Goal: Task Accomplishment & Management: Manage account settings

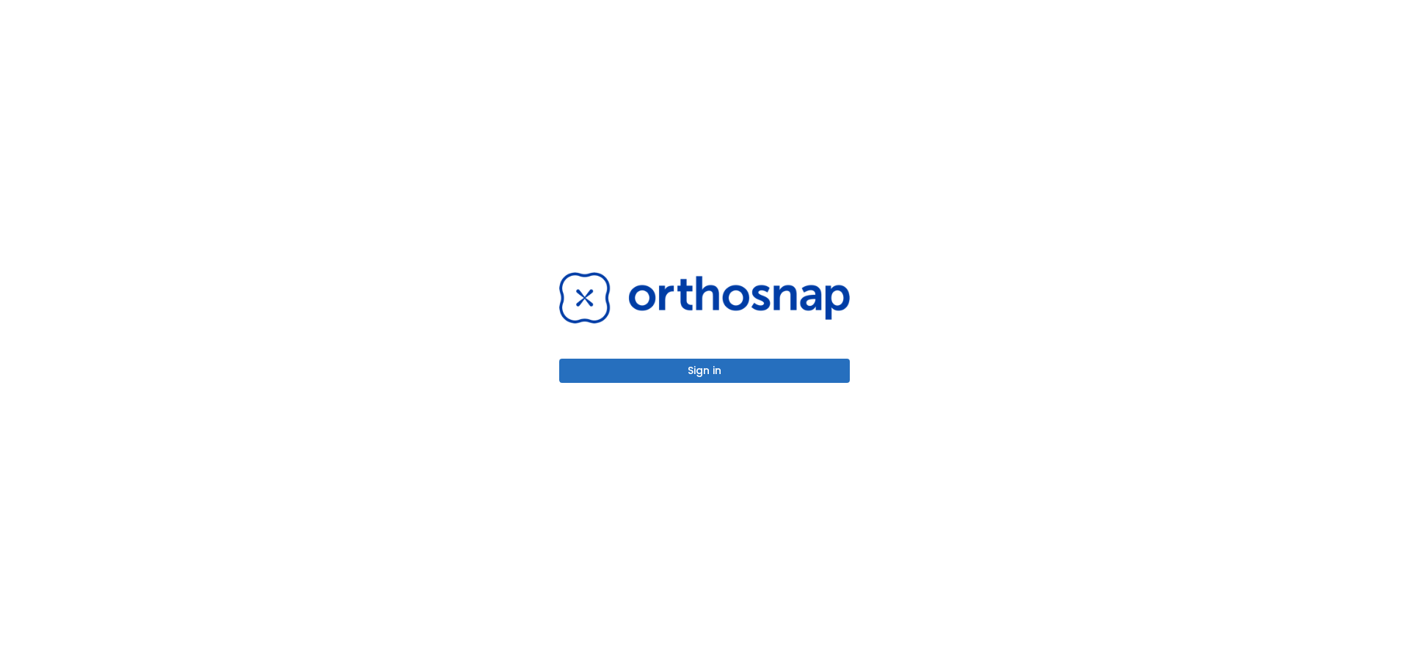
click at [787, 376] on button "Sign in" at bounding box center [704, 371] width 291 height 24
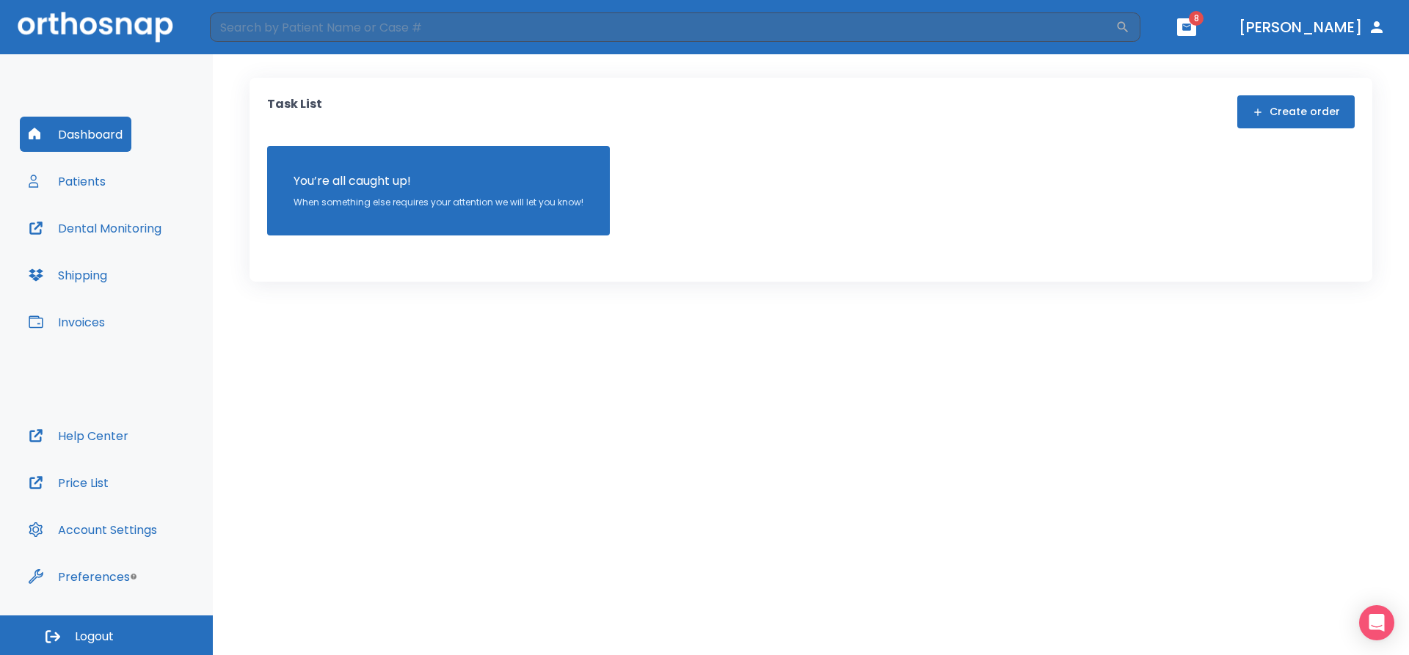
click at [98, 178] on button "Patients" at bounding box center [67, 181] width 95 height 35
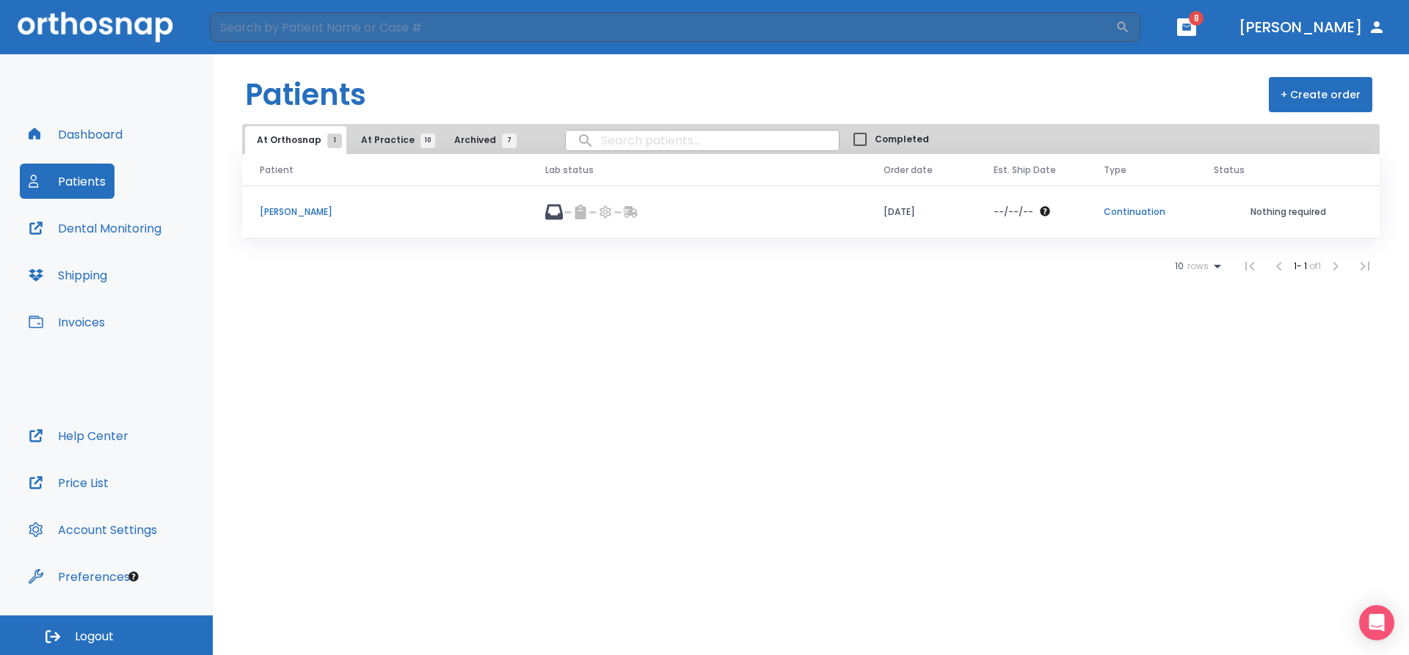
click at [423, 143] on span "10" at bounding box center [427, 141] width 15 height 15
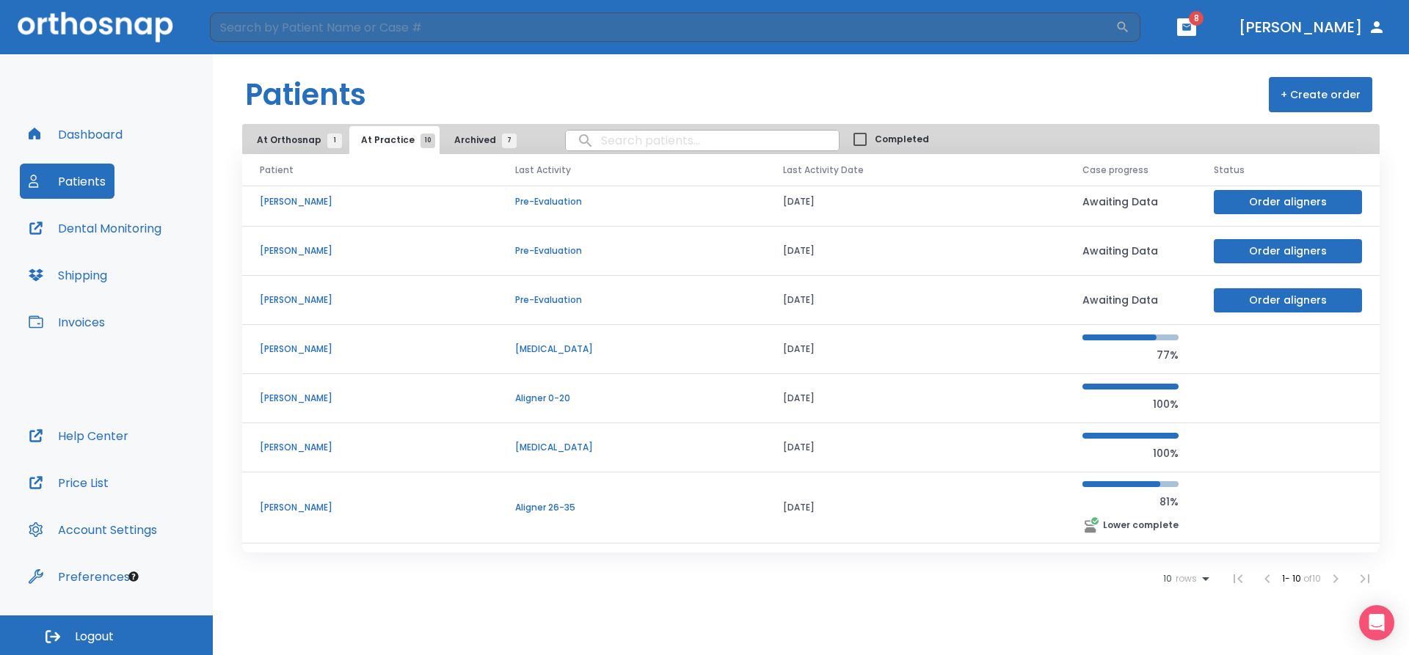
scroll to position [147, 0]
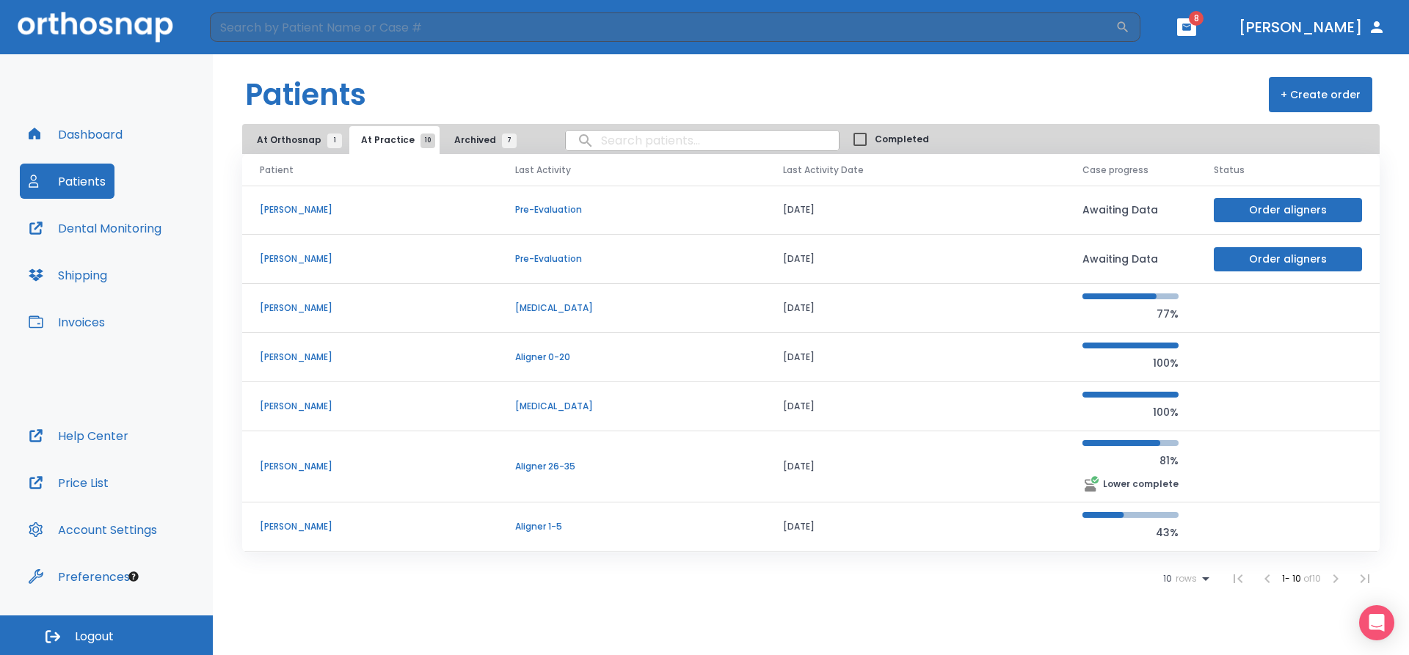
click at [336, 537] on td "[PERSON_NAME]" at bounding box center [369, 527] width 255 height 49
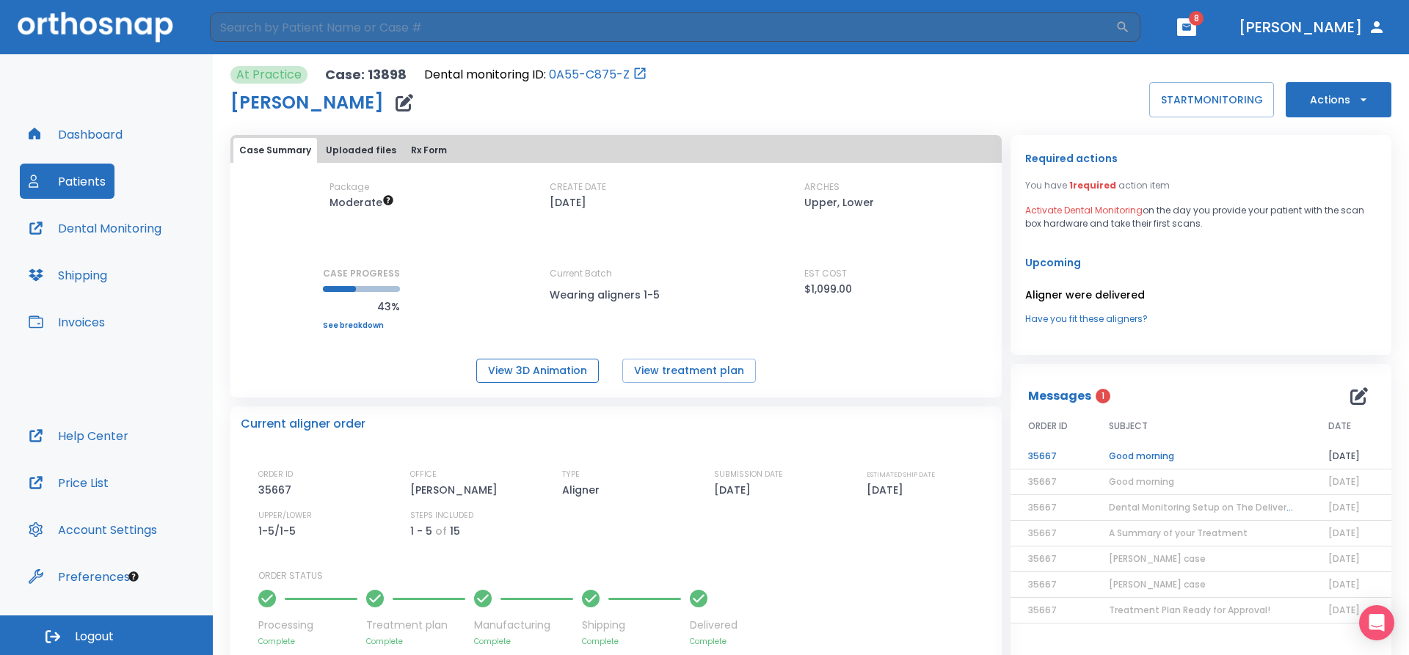
click at [571, 373] on button "View 3D Animation" at bounding box center [537, 371] width 123 height 24
click at [395, 107] on icon "button" at bounding box center [404, 103] width 18 height 18
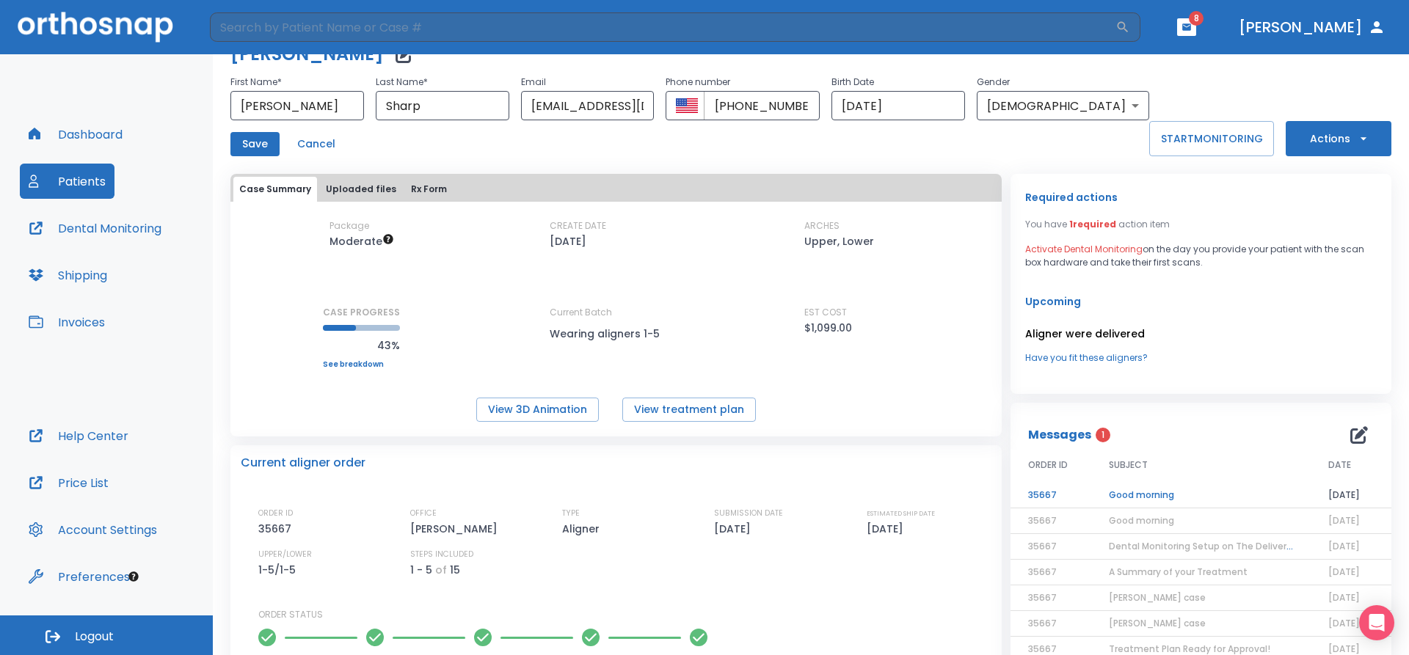
scroll to position [73, 0]
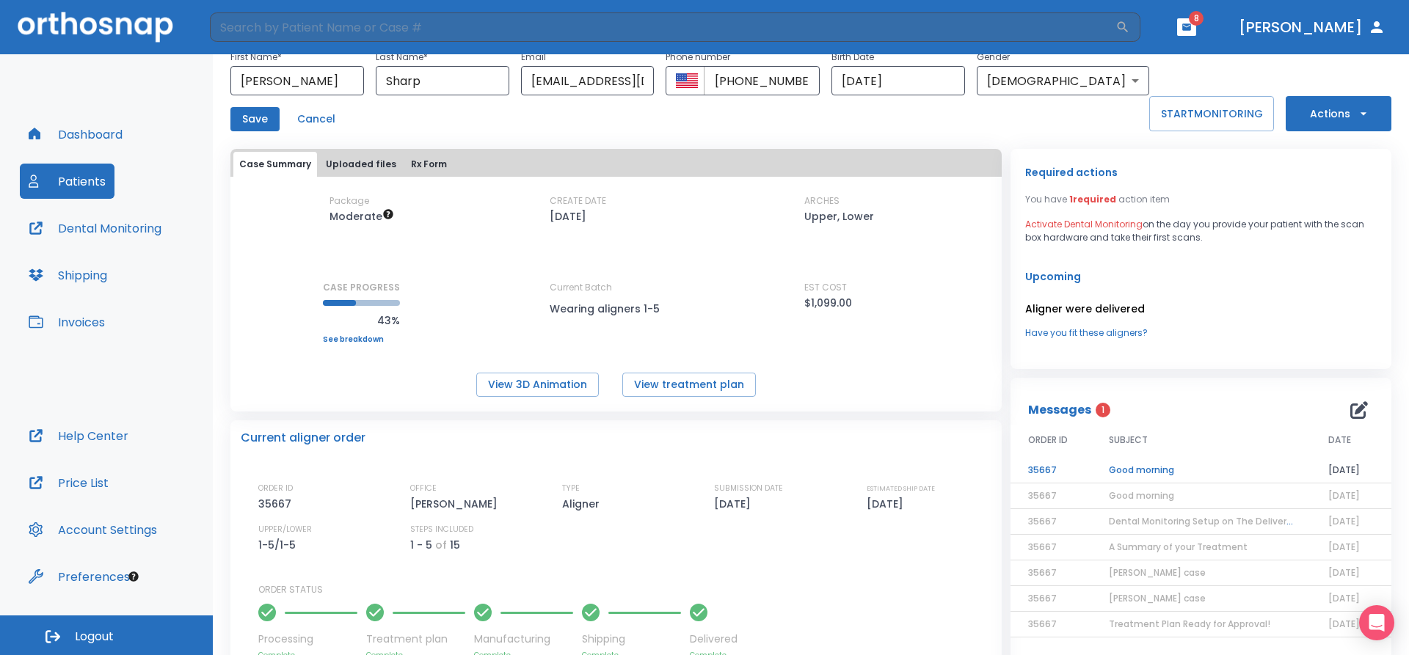
click at [1134, 467] on td "Good morning" at bounding box center [1200, 471] width 219 height 26
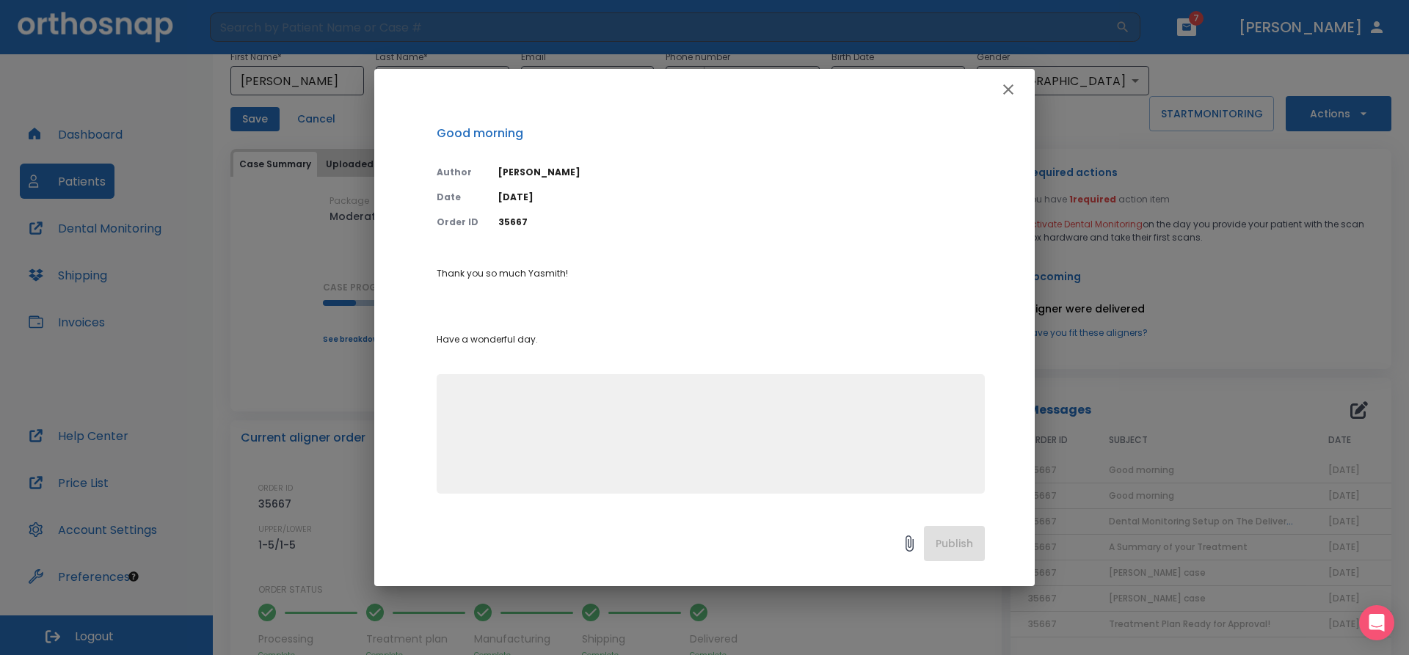
click at [1004, 90] on icon "button" at bounding box center [1008, 90] width 18 height 18
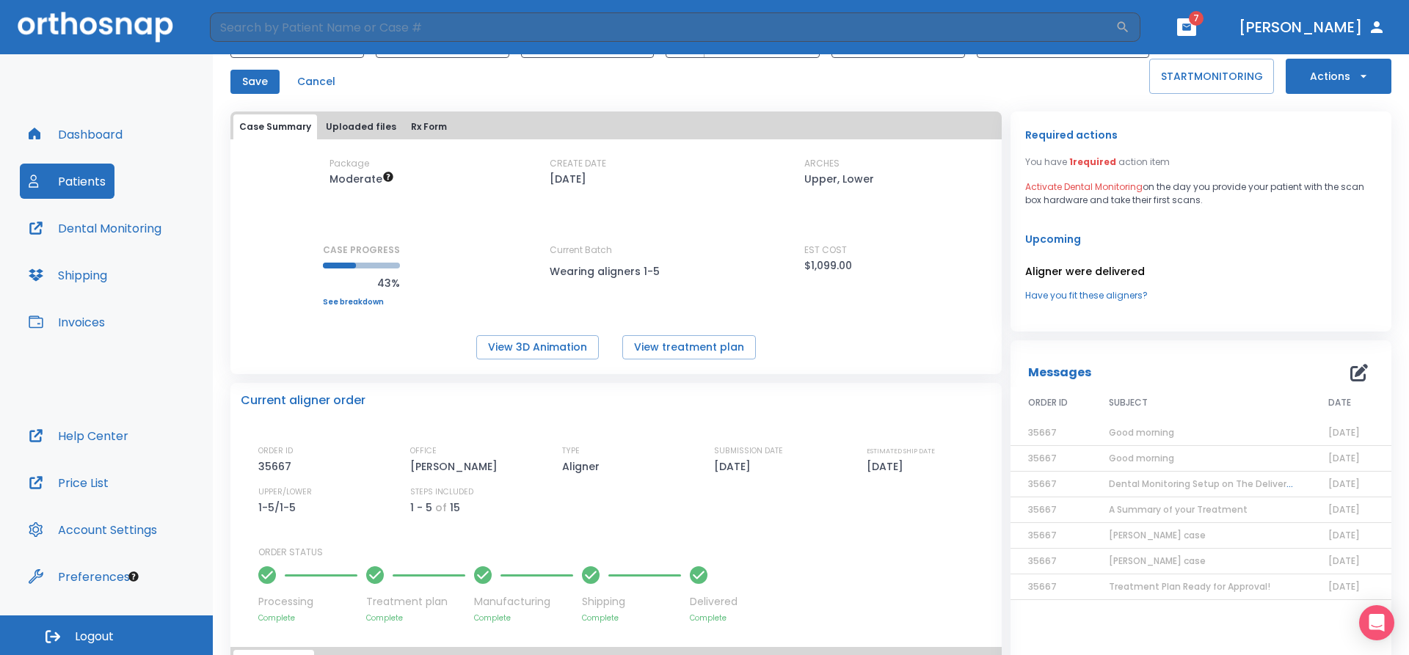
scroll to position [147, 0]
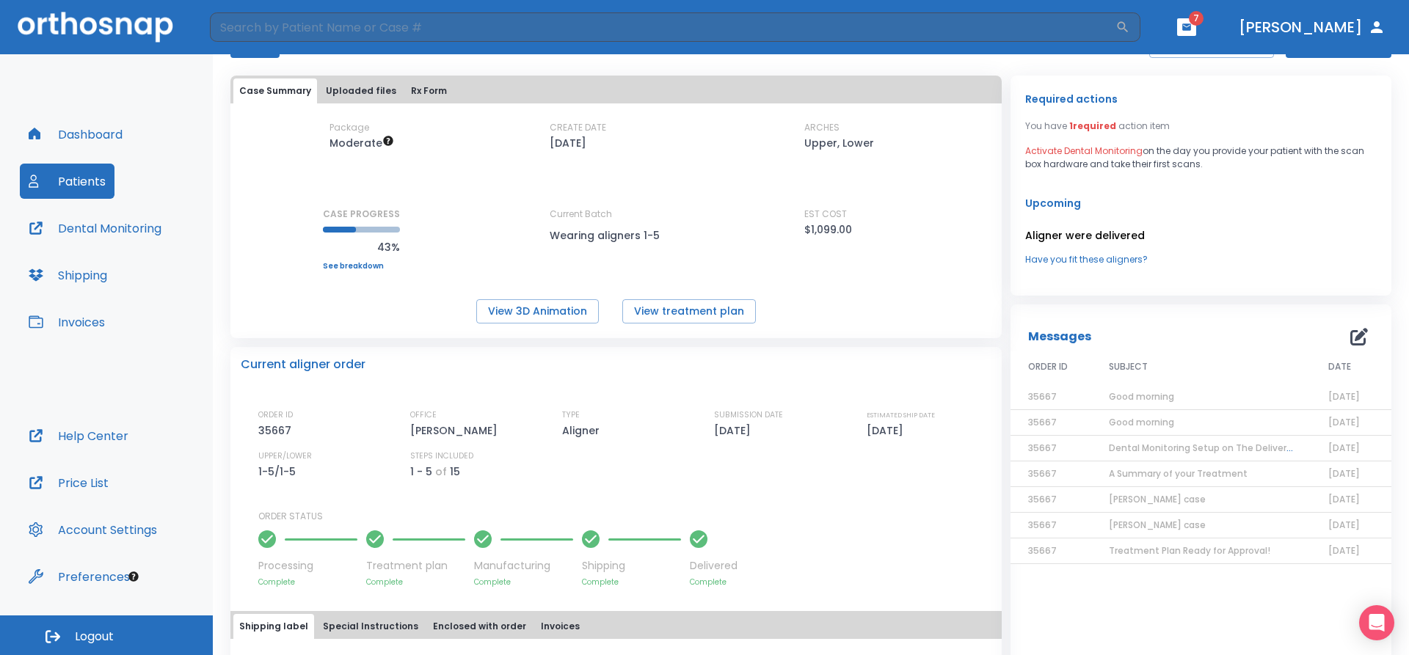
click at [1120, 451] on span "Dental Monitoring Setup on The Delivery Day" at bounding box center [1210, 448] width 203 height 12
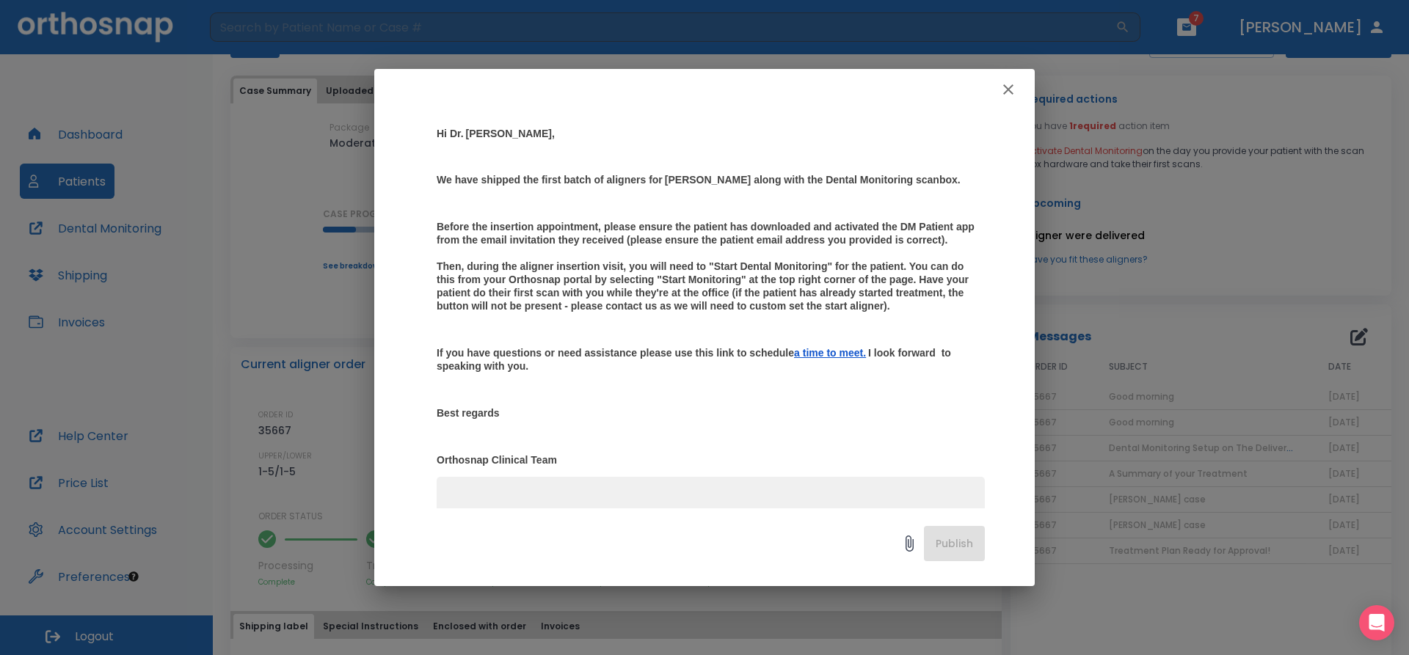
scroll to position [0, 0]
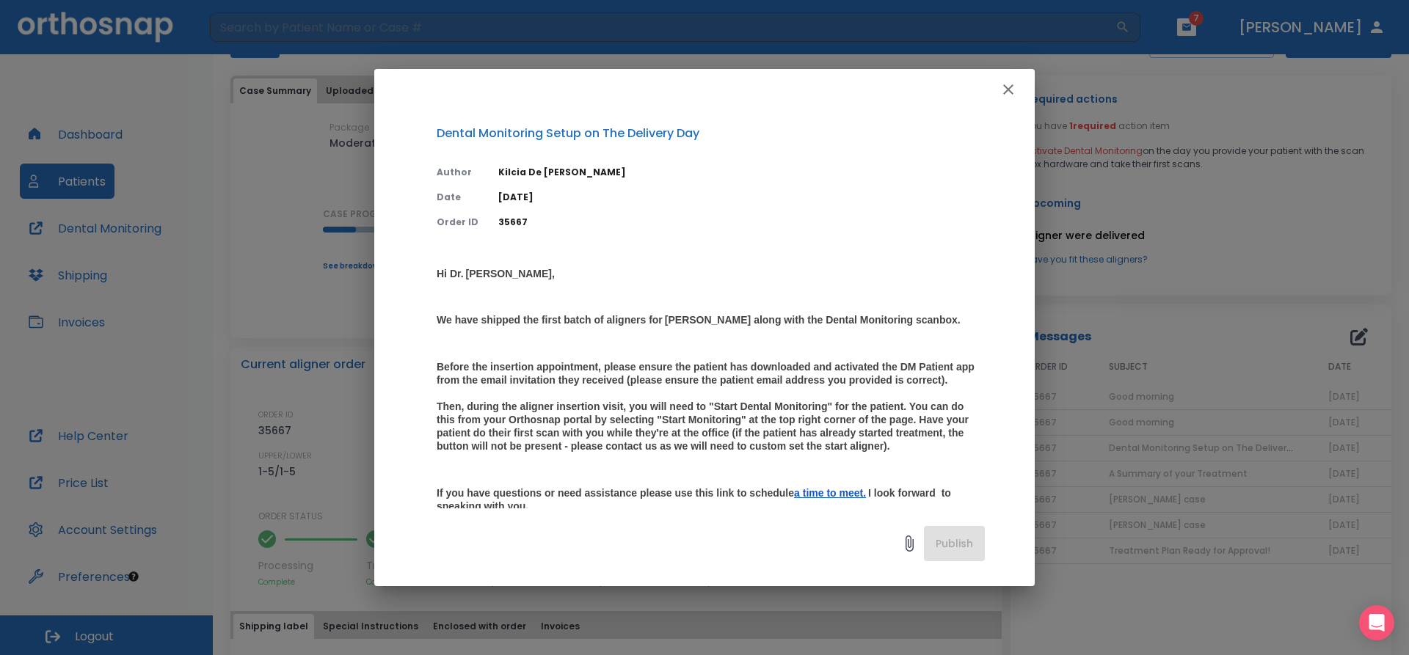
drag, startPoint x: 665, startPoint y: 389, endPoint x: 754, endPoint y: 402, distance: 89.8
click at [754, 402] on h3 "Before the insertion appointment, please ensure the patient has downloaded and …" at bounding box center [711, 406] width 548 height 92
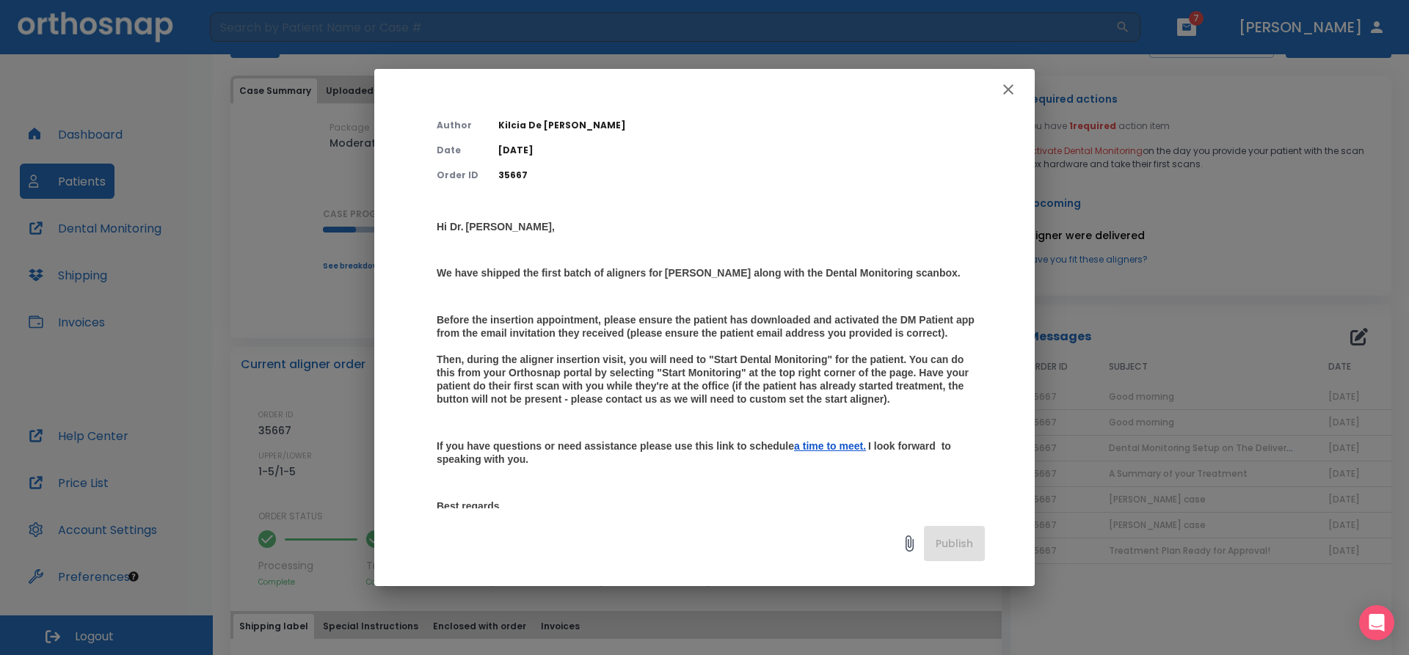
scroll to position [73, 0]
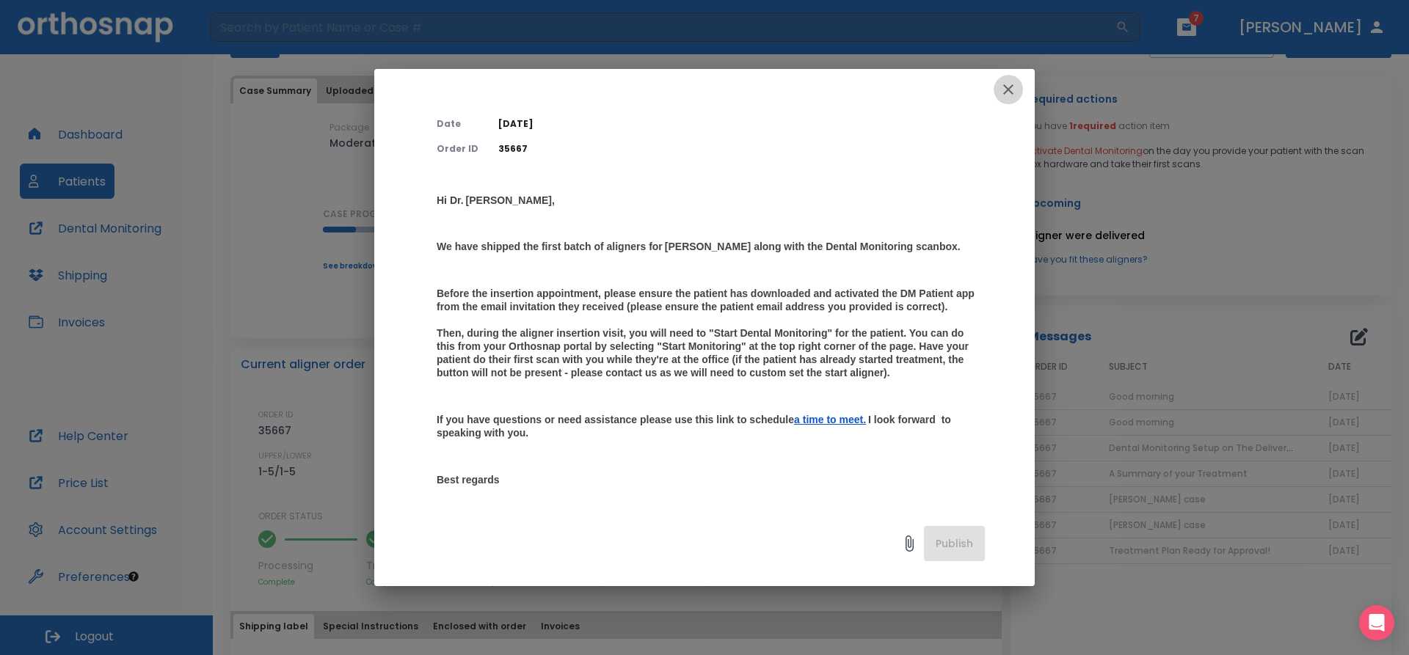
click at [1020, 90] on button "button" at bounding box center [1007, 89] width 29 height 29
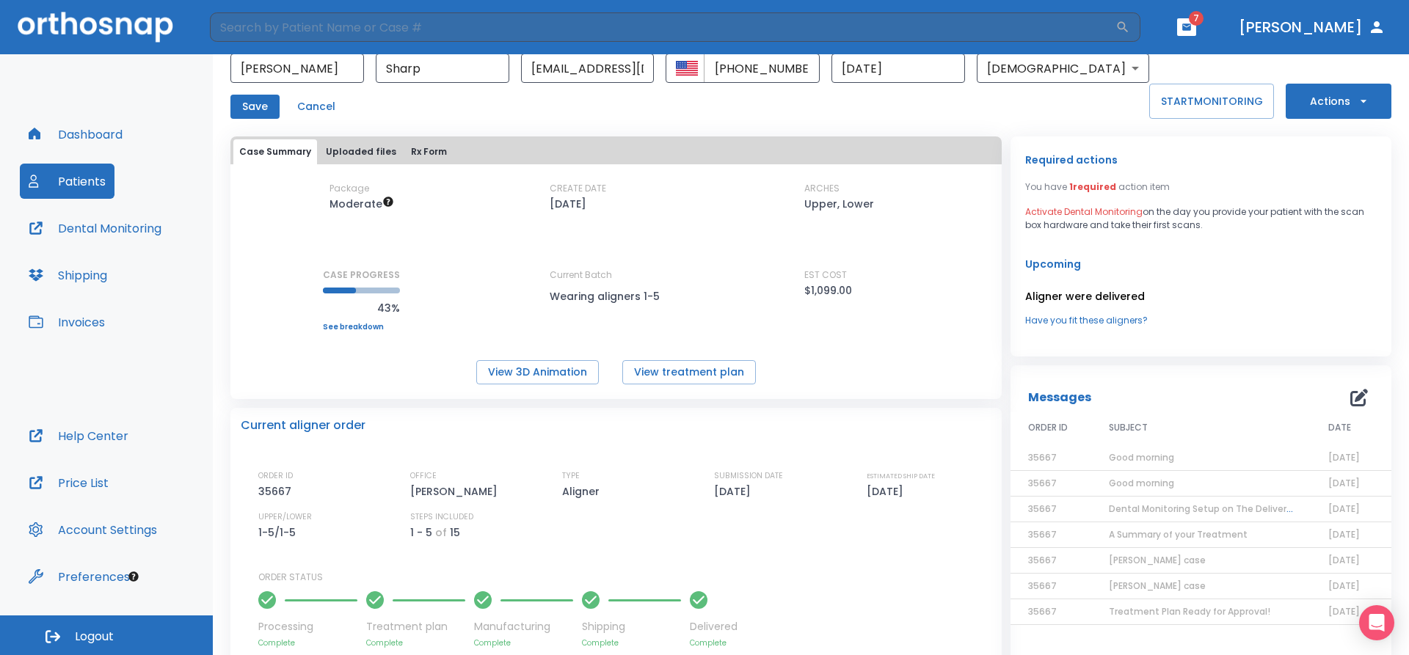
scroll to position [0, 0]
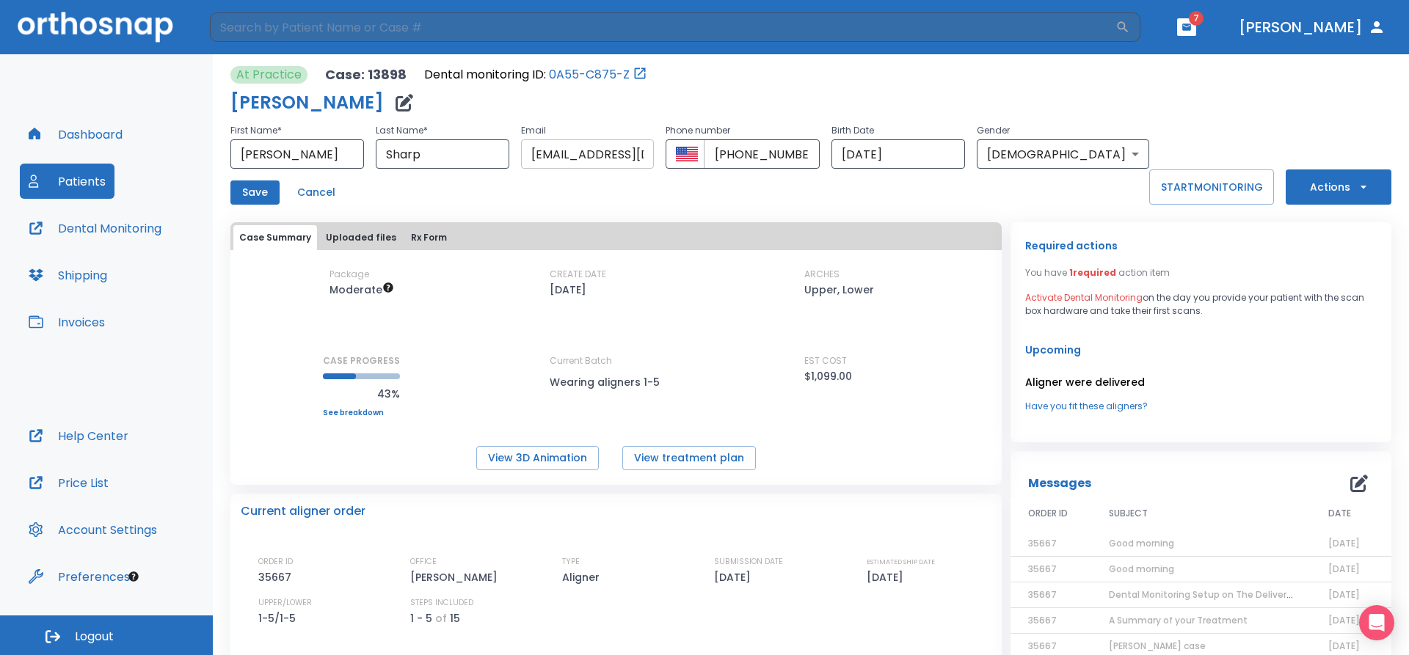
click at [635, 165] on input "[EMAIL_ADDRESS][DOMAIN_NAME]" at bounding box center [588, 153] width 134 height 29
drag, startPoint x: 635, startPoint y: 150, endPoint x: 707, endPoint y: 168, distance: 74.2
click at [707, 168] on div "First Name * [PERSON_NAME] ​ Last Name * [PERSON_NAME] ​ Email [EMAIL_ADDRESS][…" at bounding box center [689, 145] width 919 height 47
click at [655, 151] on input "[EMAIL_ADDRESS][DOMAIN_NAME]" at bounding box center [588, 153] width 134 height 29
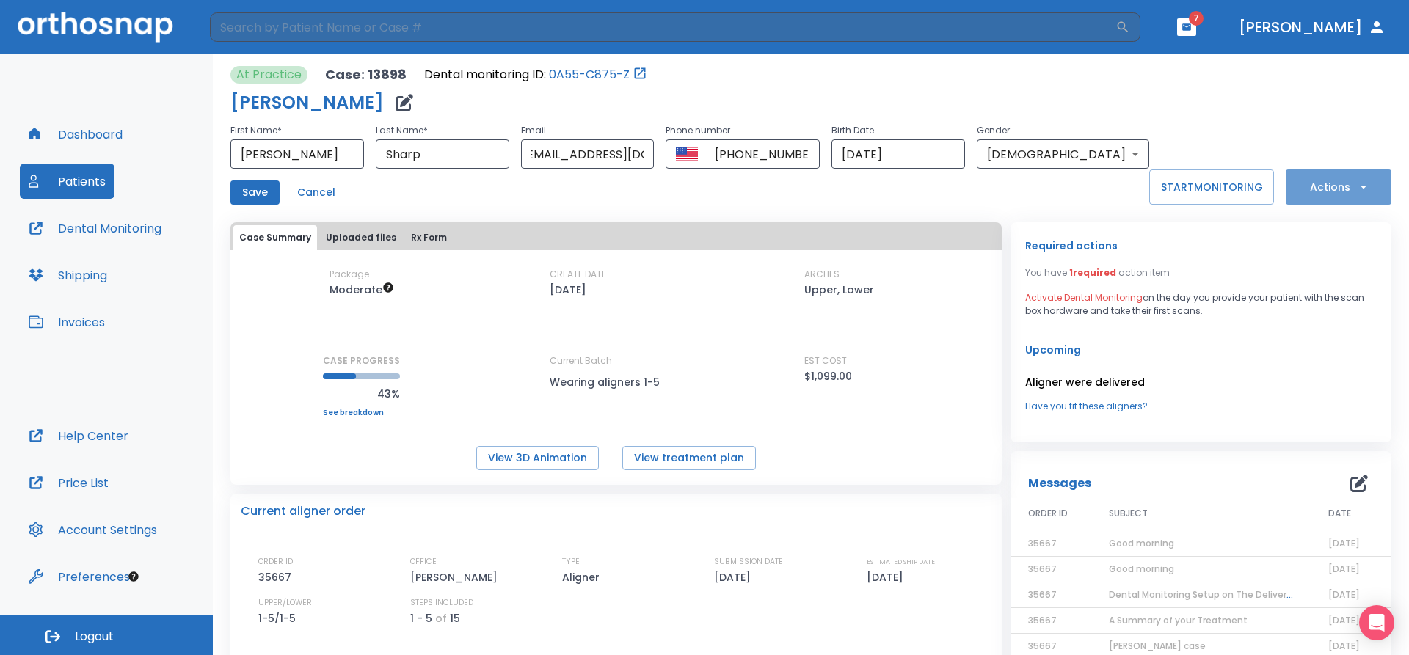
scroll to position [0, 0]
click at [1356, 185] on icon "button" at bounding box center [1363, 187] width 15 height 15
click at [1189, 395] on div at bounding box center [704, 327] width 1409 height 655
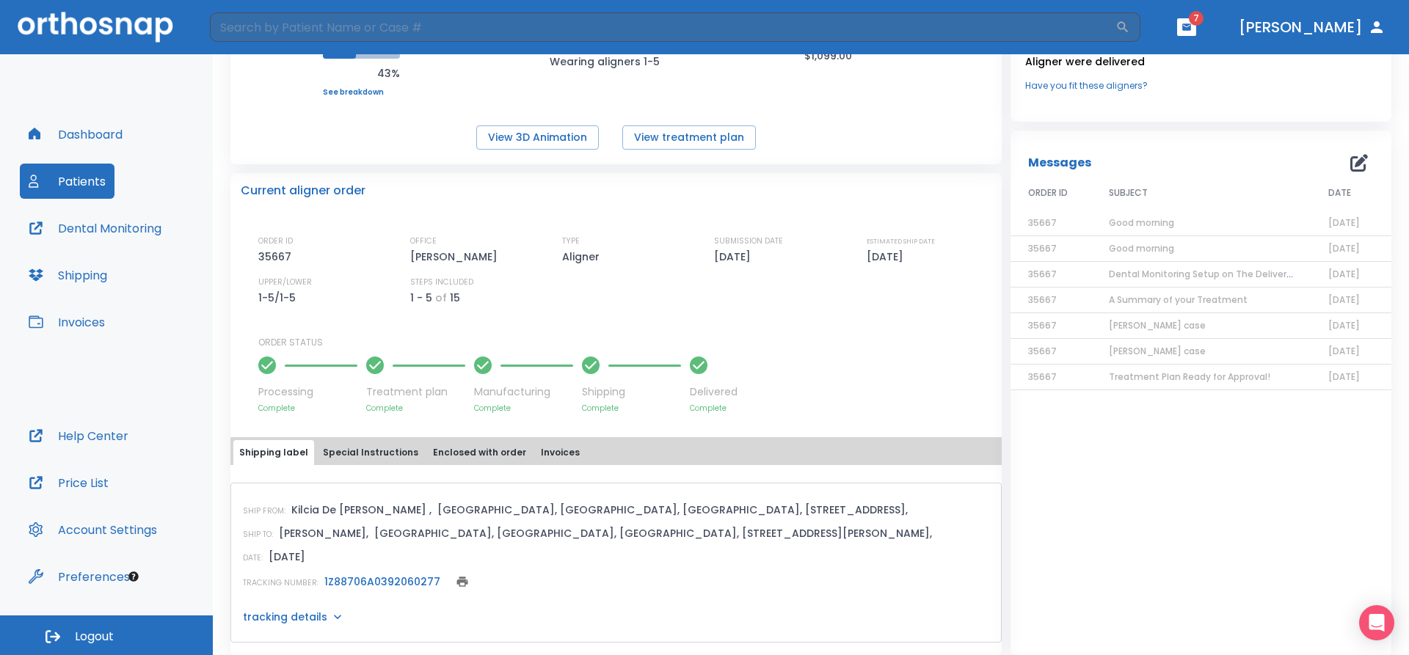
scroll to position [333, 0]
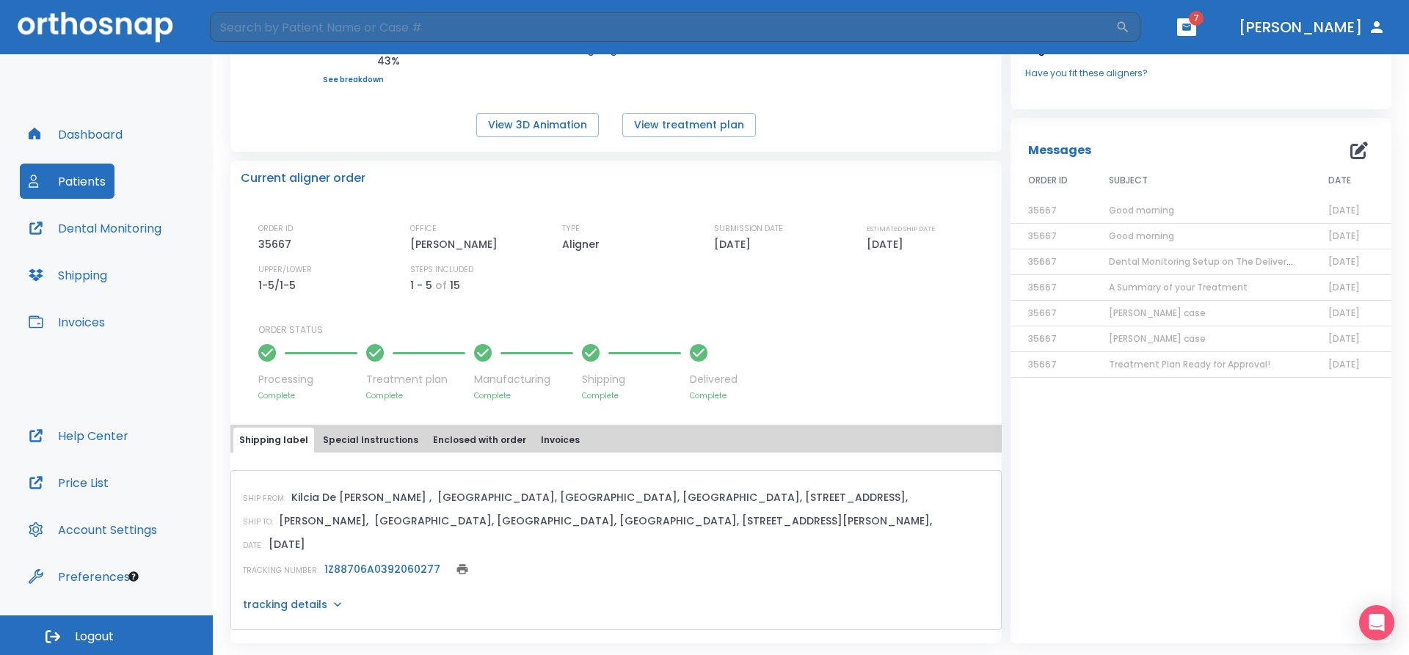
click at [377, 446] on button "Special Instructions" at bounding box center [370, 440] width 107 height 25
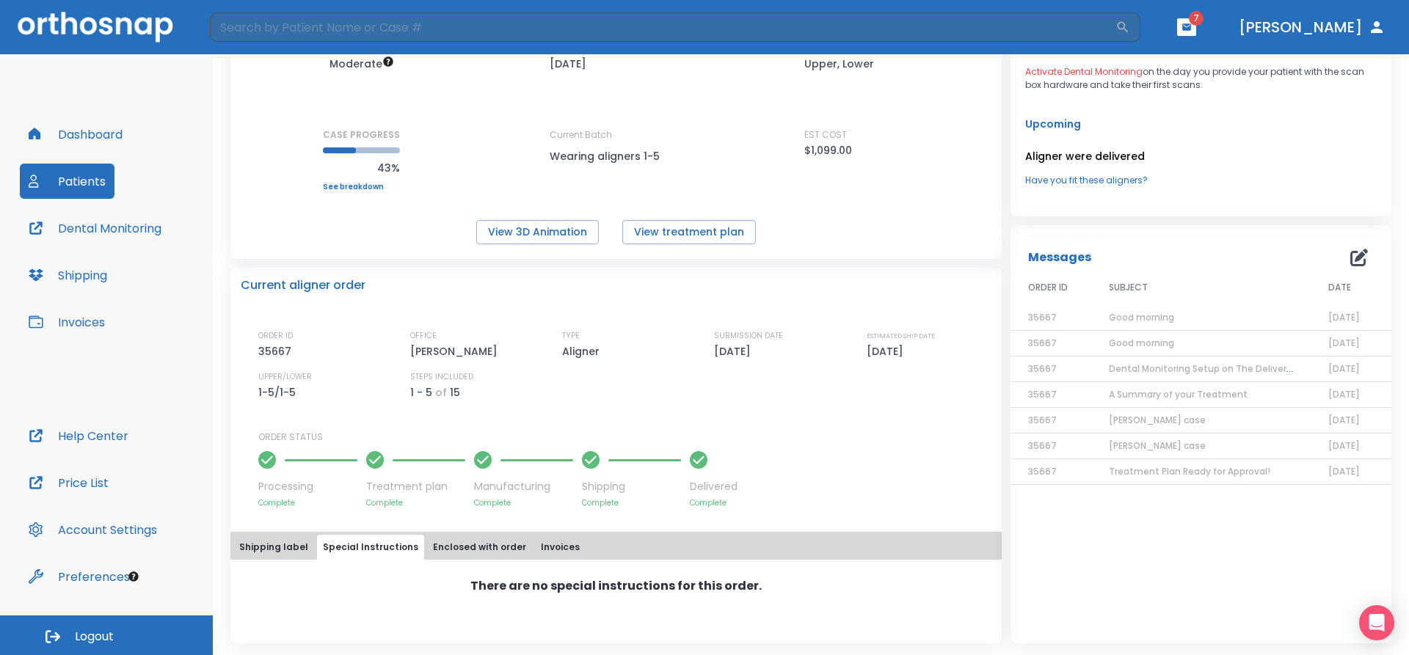
scroll to position [226, 0]
click at [480, 546] on button "Enclosed with order" at bounding box center [479, 547] width 105 height 25
click at [536, 539] on button "Invoices" at bounding box center [560, 547] width 51 height 25
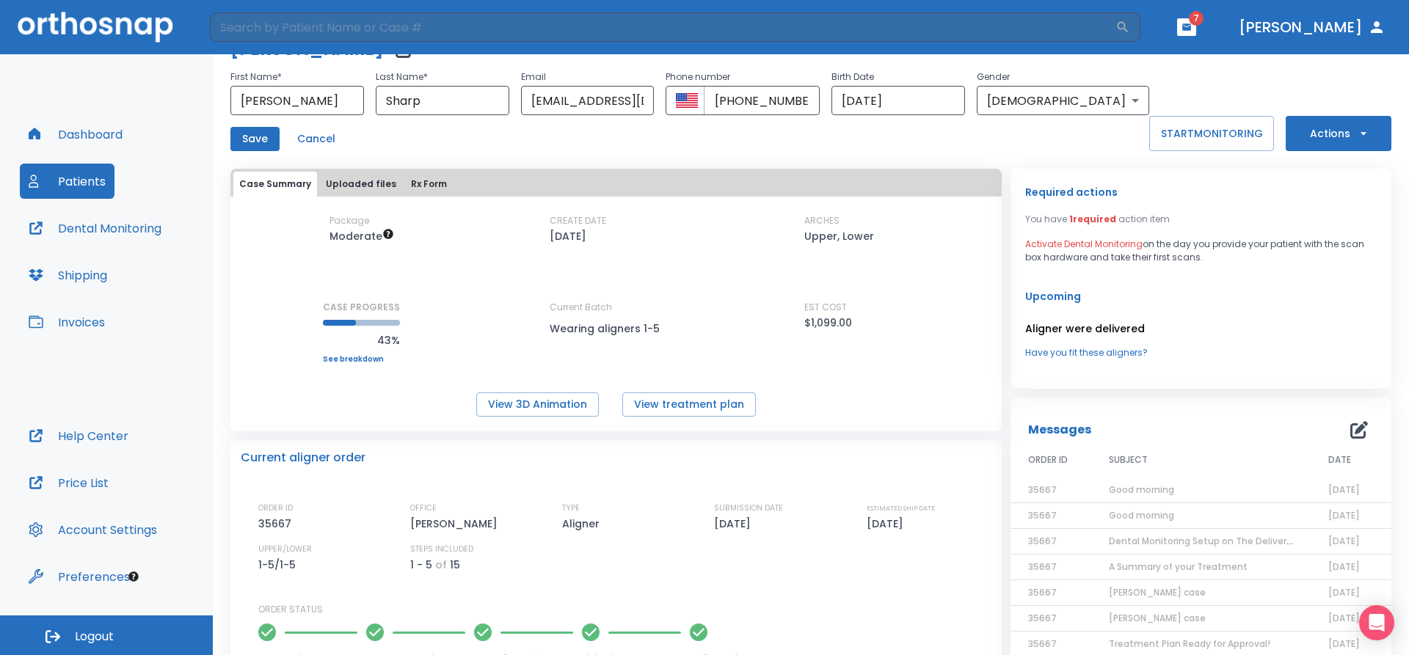
scroll to position [0, 0]
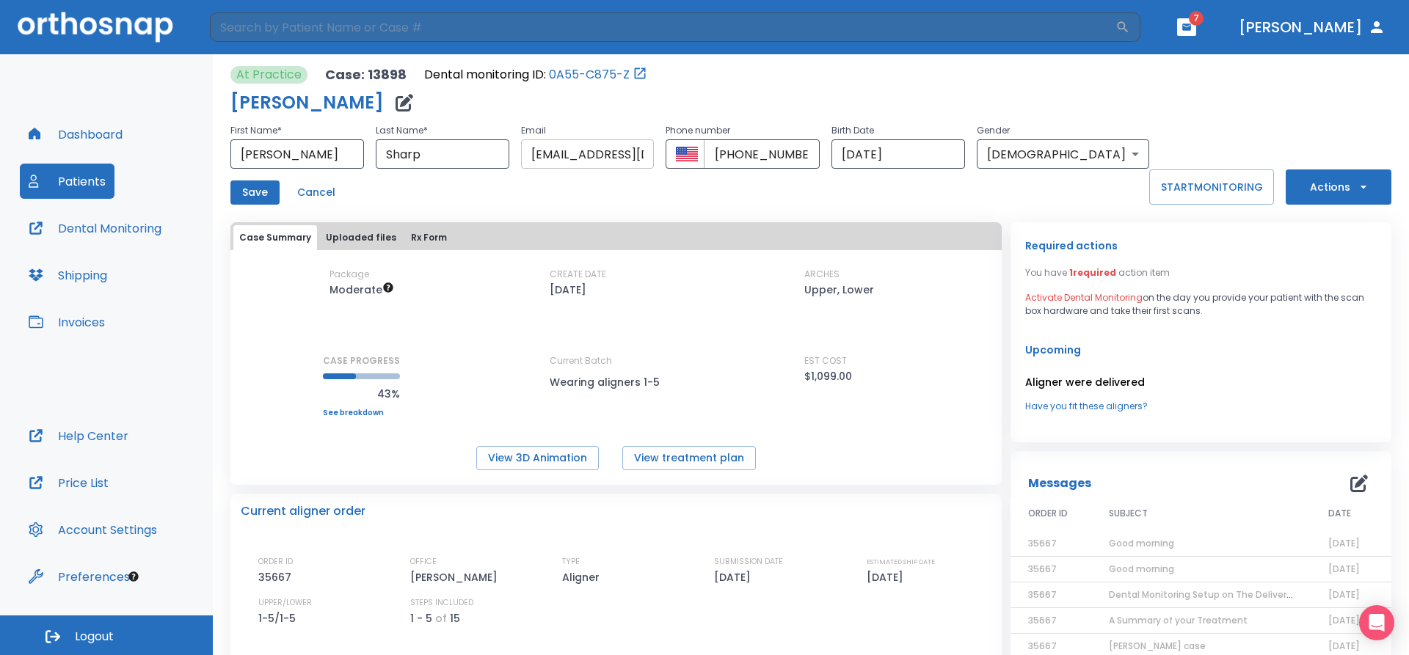
click at [594, 152] on input "[EMAIL_ADDRESS][DOMAIN_NAME]" at bounding box center [588, 153] width 134 height 29
type input "[EMAIL_ADDRESS][DOMAIN_NAME]"
click at [269, 189] on button "Save" at bounding box center [254, 193] width 49 height 24
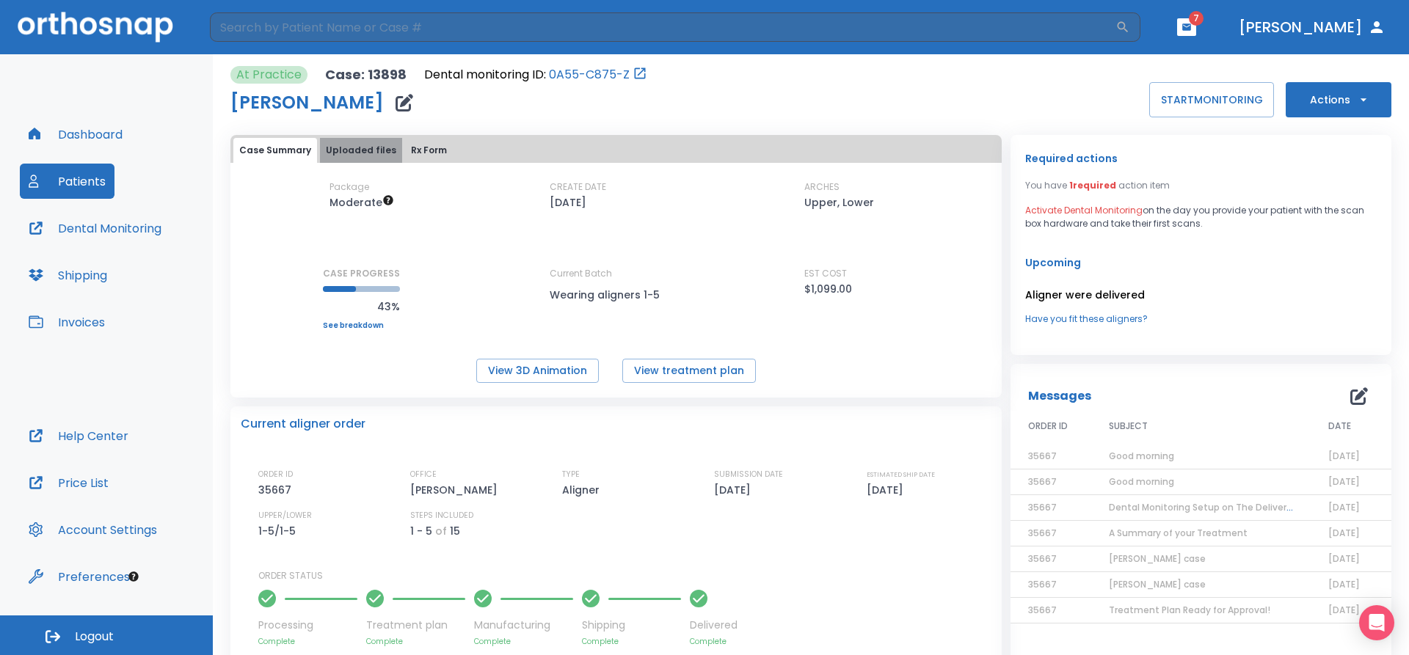
click at [376, 151] on button "Uploaded files" at bounding box center [361, 150] width 82 height 25
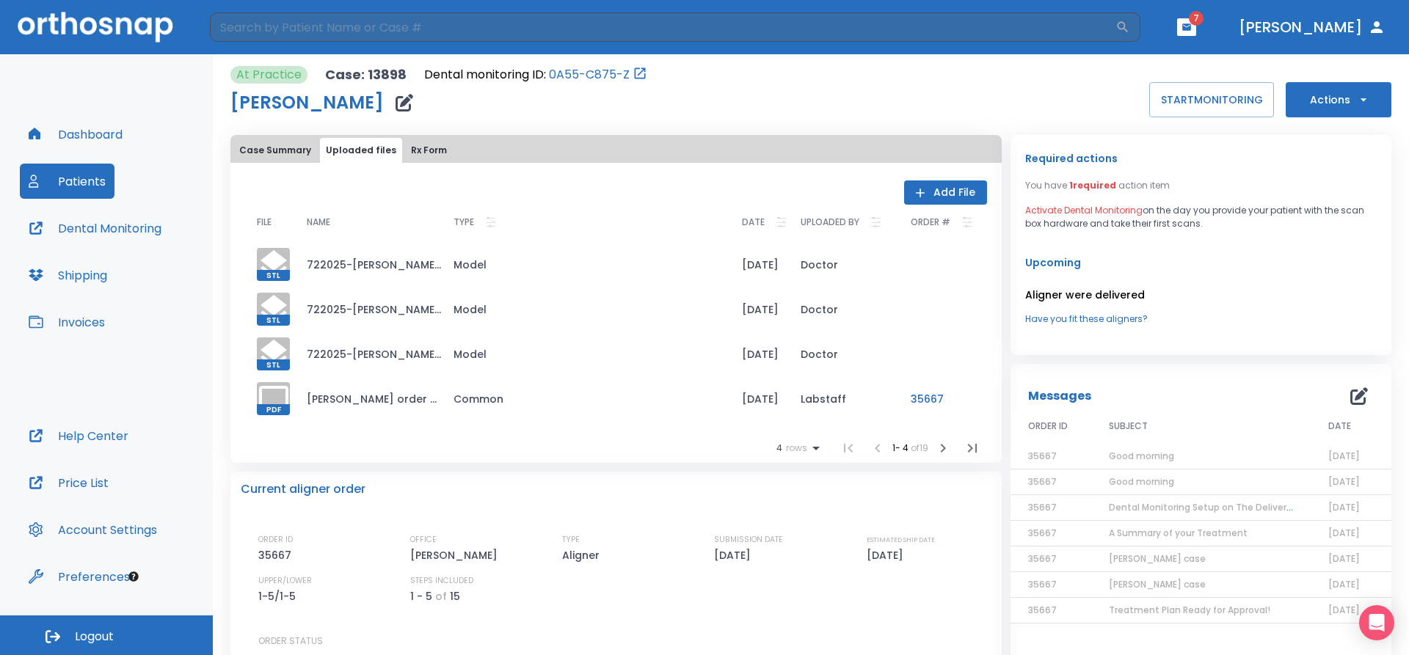
click at [395, 100] on icon "button" at bounding box center [404, 103] width 18 height 18
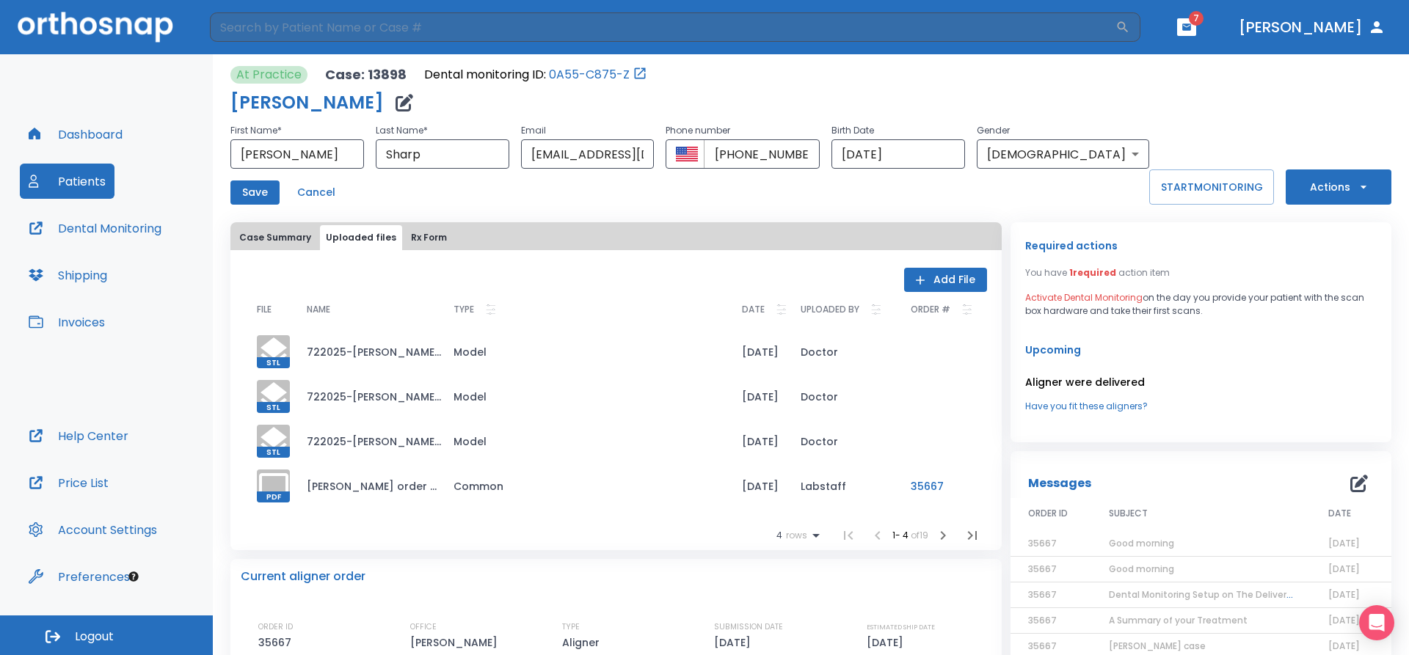
click at [390, 88] on button "button" at bounding box center [404, 102] width 29 height 29
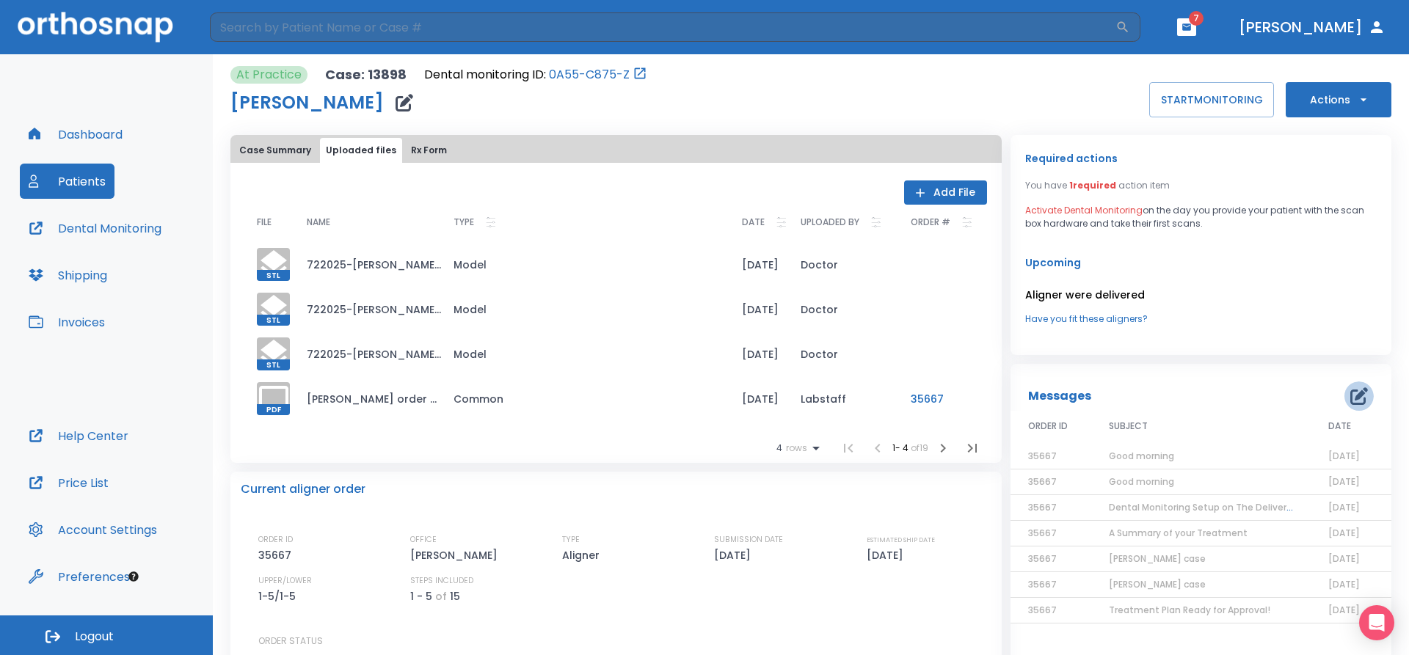
click at [1350, 393] on icon "button" at bounding box center [1359, 396] width 18 height 18
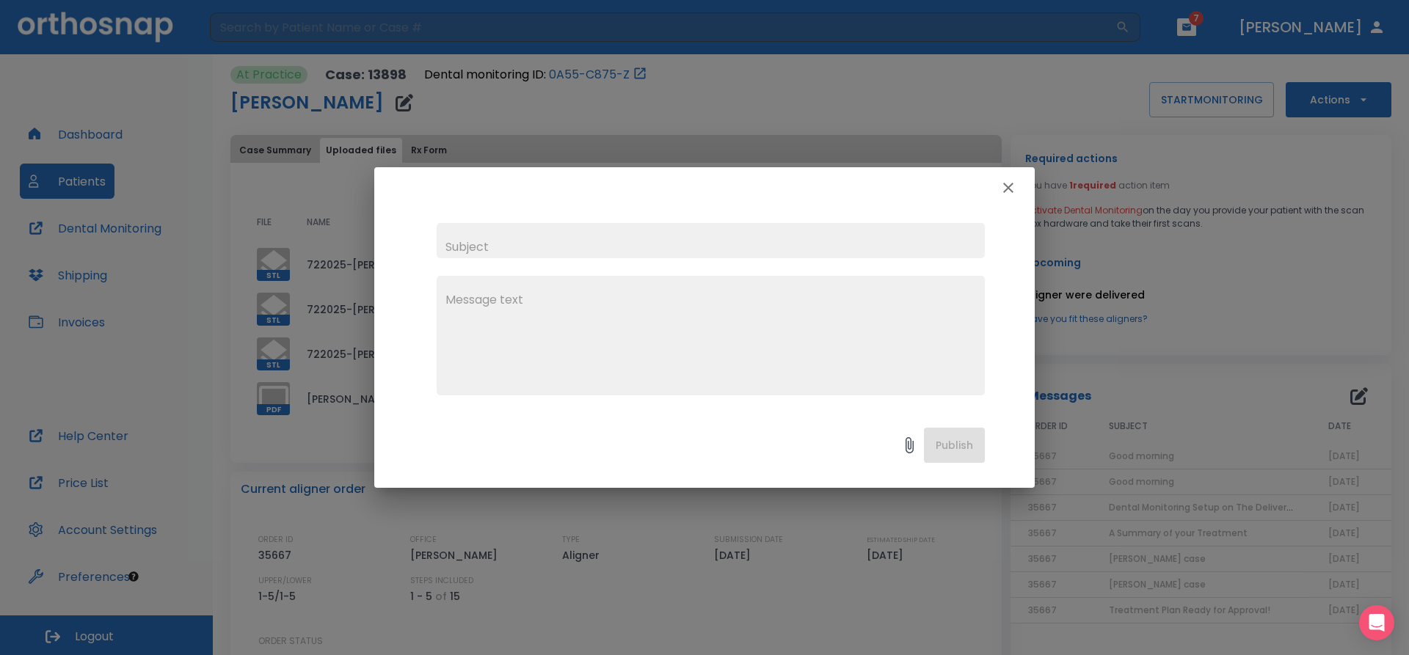
click at [553, 315] on textarea at bounding box center [710, 341] width 530 height 101
click at [553, 315] on textarea "hi we have the patient here and ready for delivery First Aligners HERE ... the …" at bounding box center [710, 341] width 530 height 101
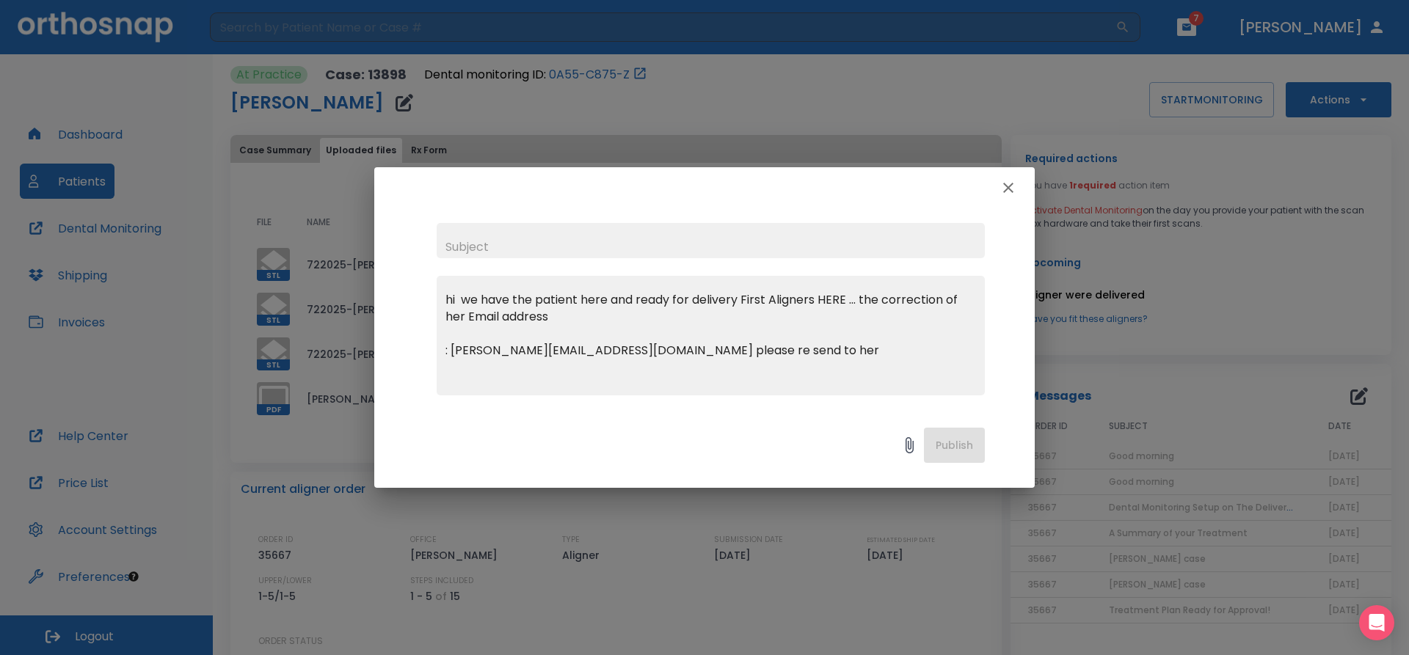
type textarea "hi we have the patient here and ready for delivery First Aligners HERE ... the …"
click at [946, 447] on div "Publish" at bounding box center [704, 449] width 660 height 78
click at [590, 239] on input "text" at bounding box center [711, 240] width 548 height 35
click at [938, 448] on div "Publish" at bounding box center [704, 449] width 660 height 78
click at [505, 243] on input "text" at bounding box center [711, 240] width 548 height 35
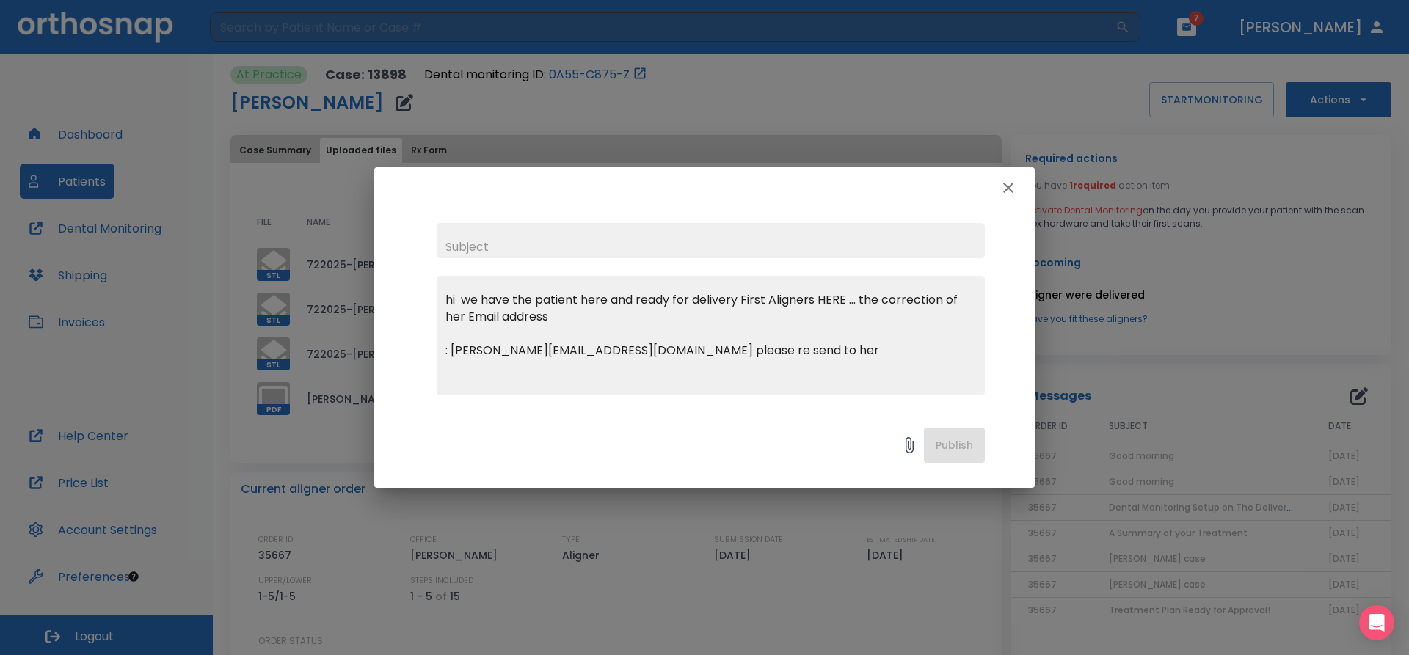
type input "Good morning"
click at [965, 447] on button "Publish" at bounding box center [954, 445] width 61 height 35
